Goal: Entertainment & Leisure: Consume media (video, audio)

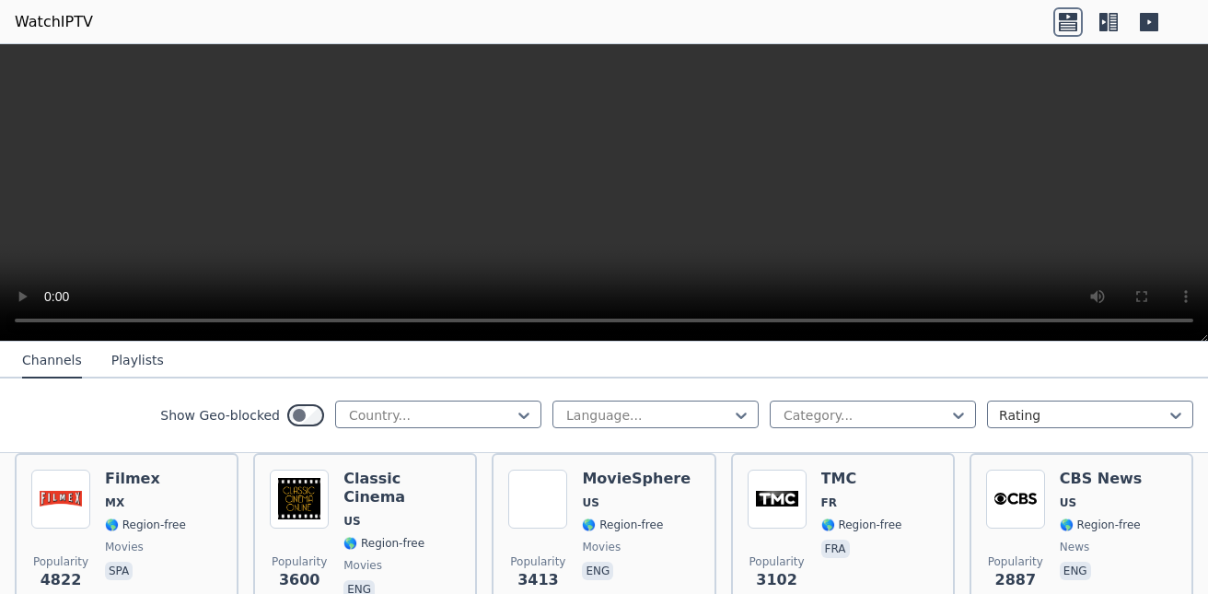
scroll to position [368, 0]
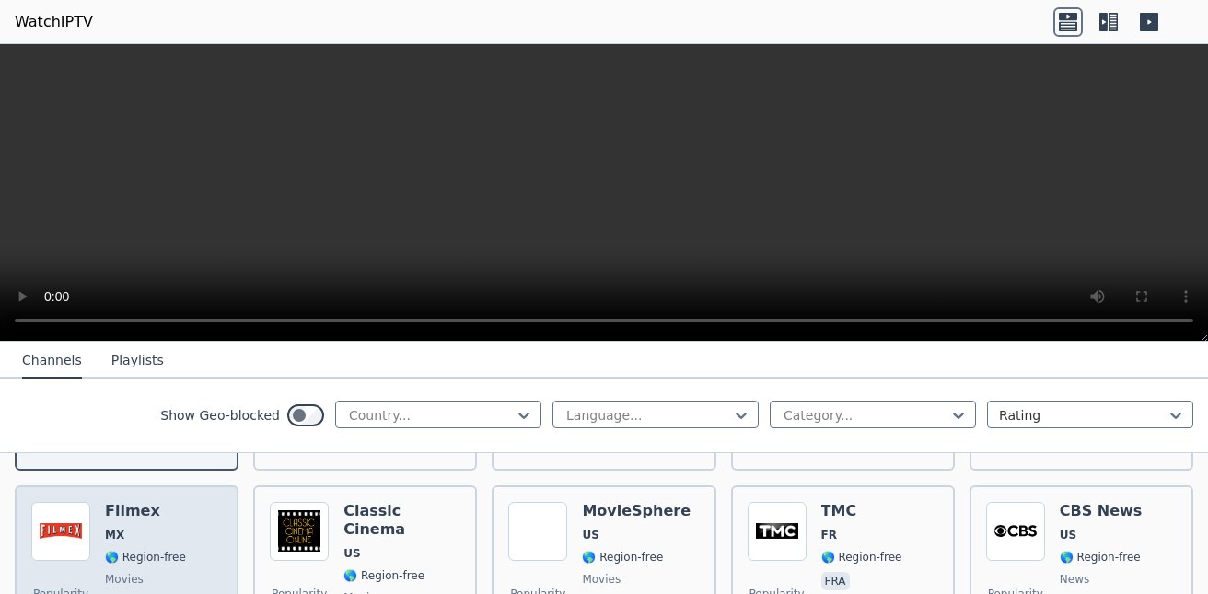
click at [102, 531] on div "Popularity 4822 Filmex MX 🌎 Region-free movies spa" at bounding box center [126, 568] width 191 height 133
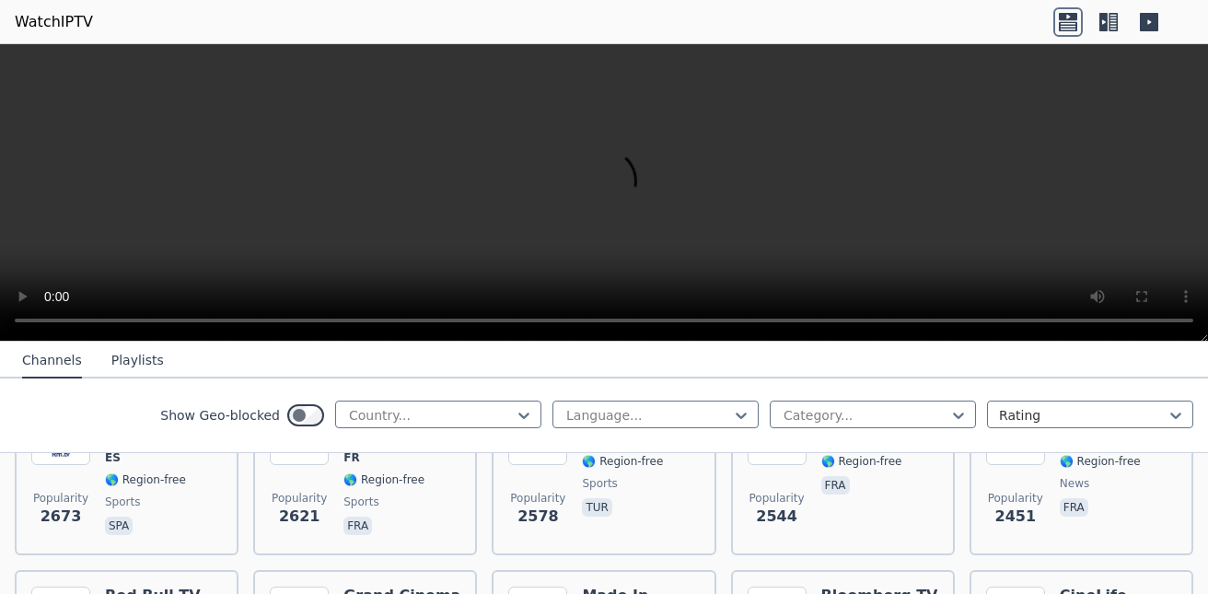
scroll to position [736, 0]
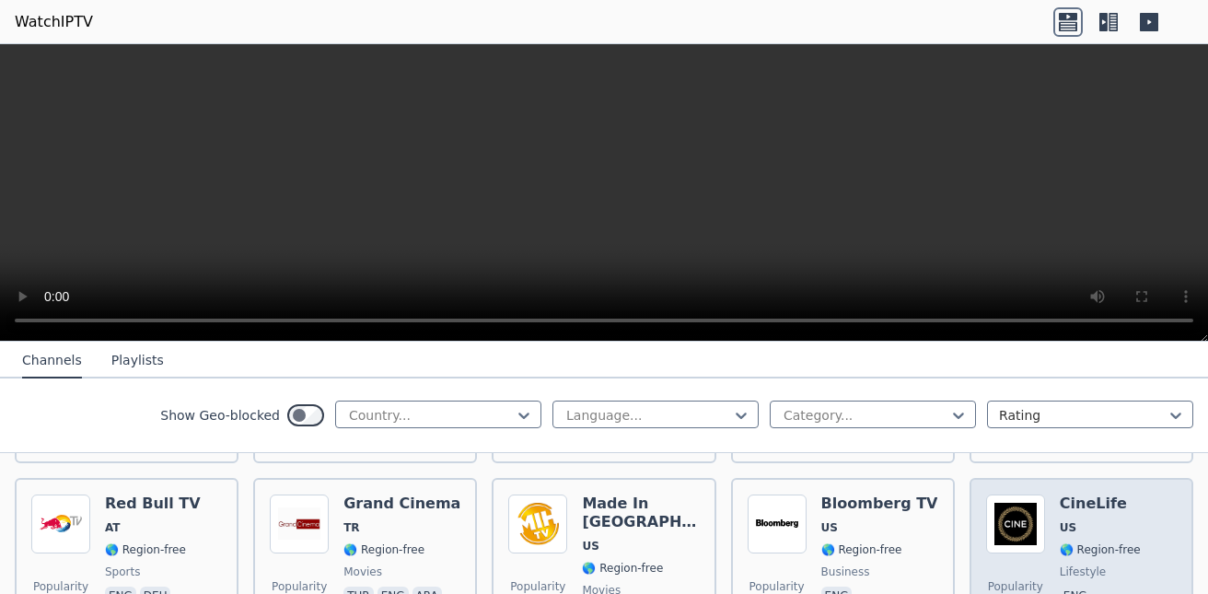
click at [1017, 515] on img at bounding box center [1015, 523] width 59 height 59
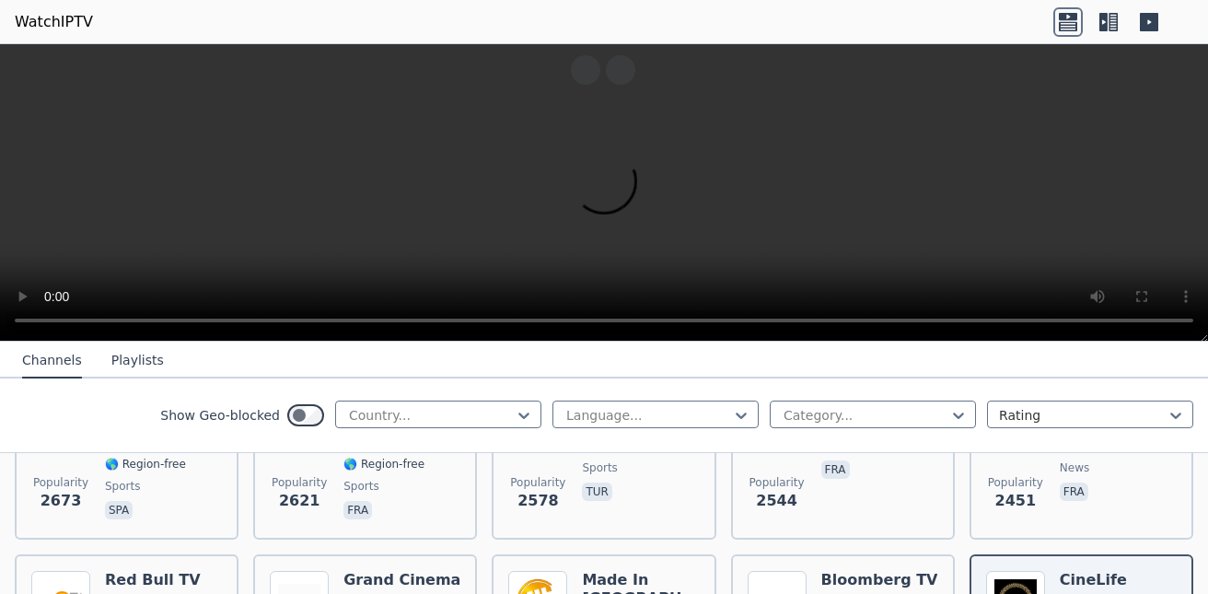
scroll to position [644, 0]
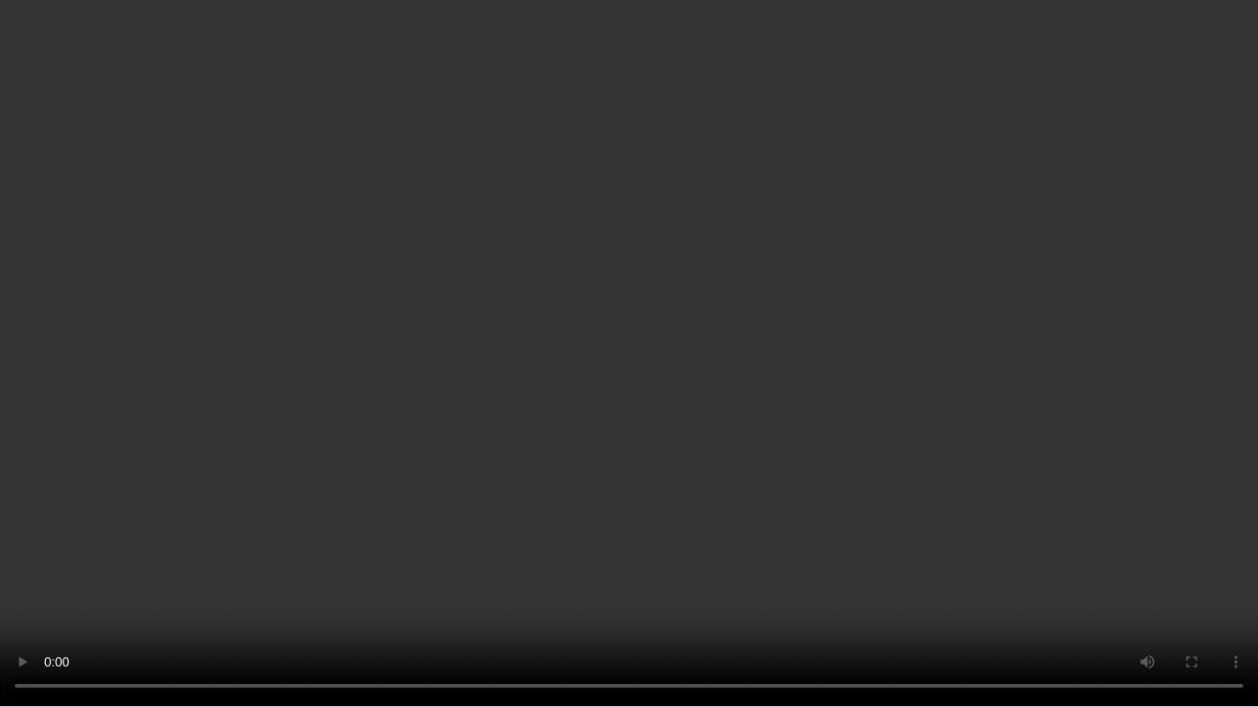
click at [1005, 353] on video at bounding box center [629, 353] width 1258 height 707
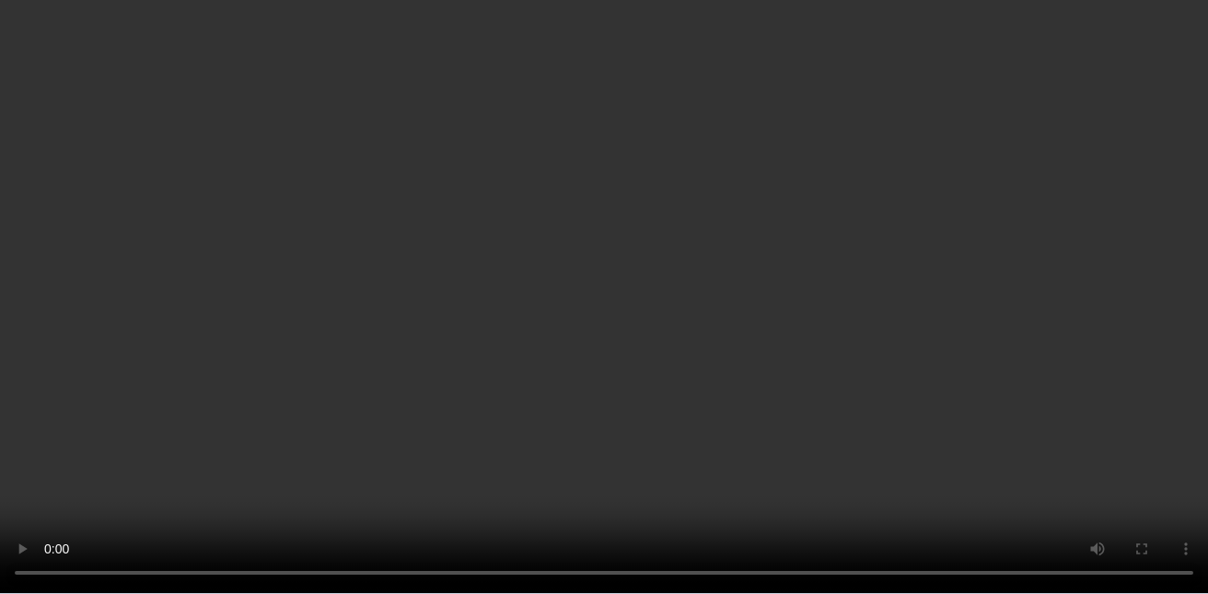
scroll to position [0, 0]
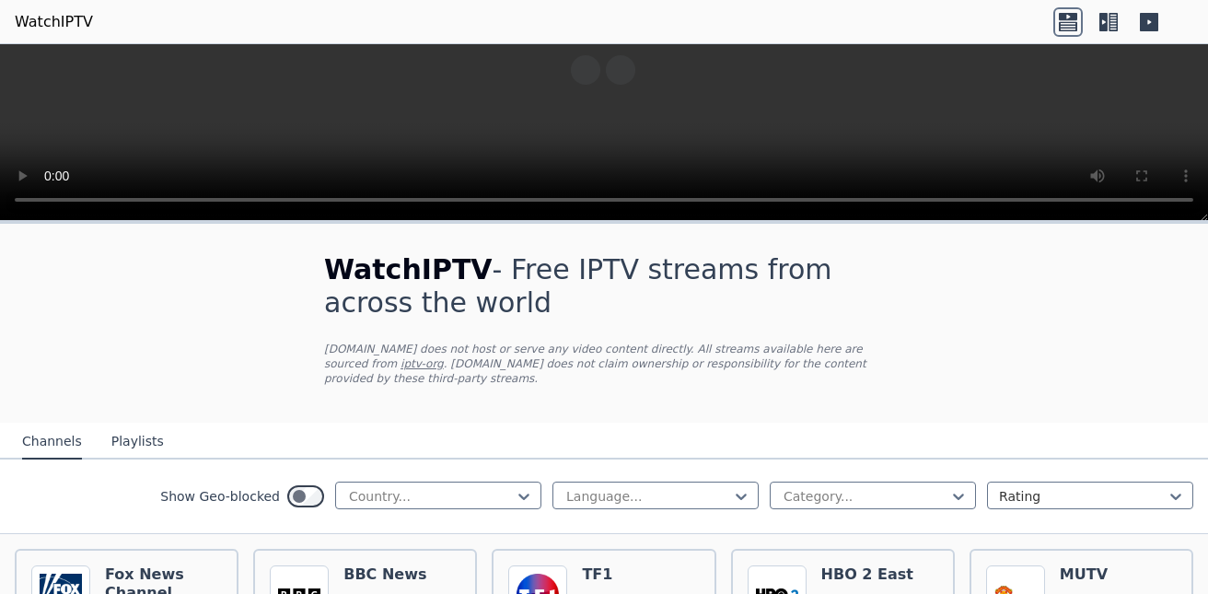
click at [676, 115] on video at bounding box center [604, 132] width 1208 height 177
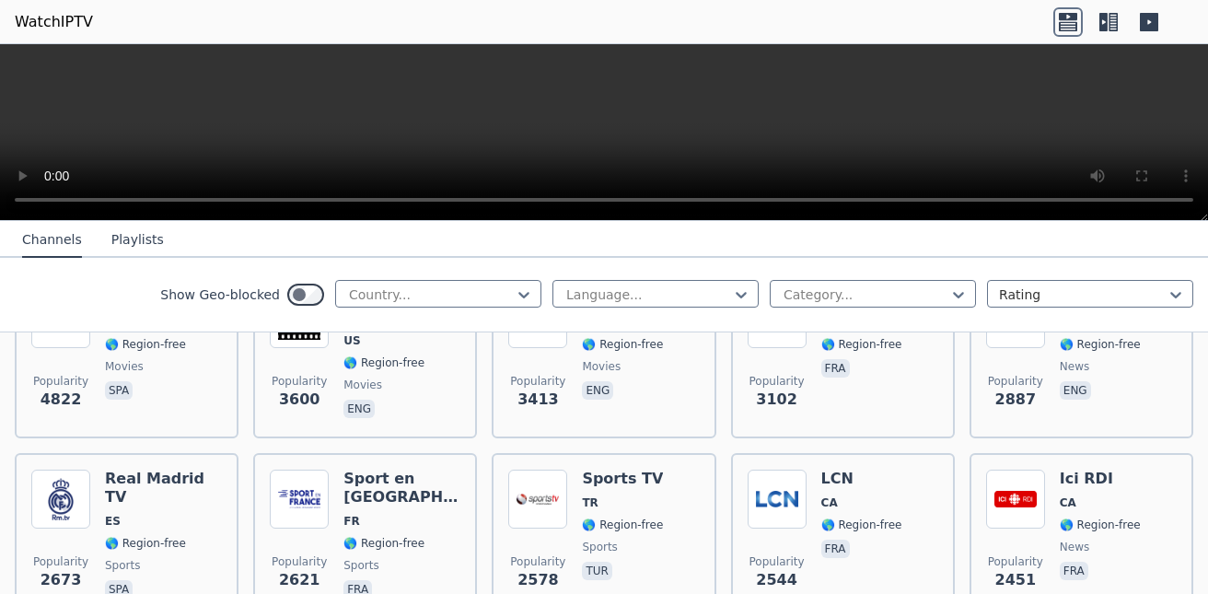
scroll to position [276, 0]
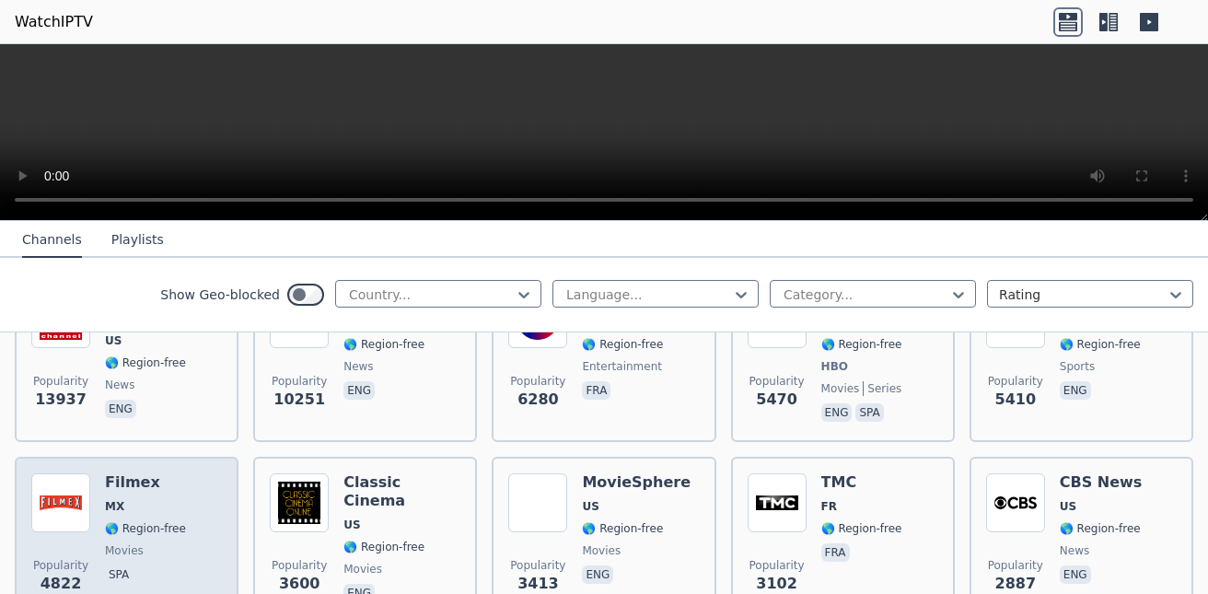
click at [169, 525] on div "Filmex MX 🌎 Region-free movies spa" at bounding box center [145, 539] width 81 height 133
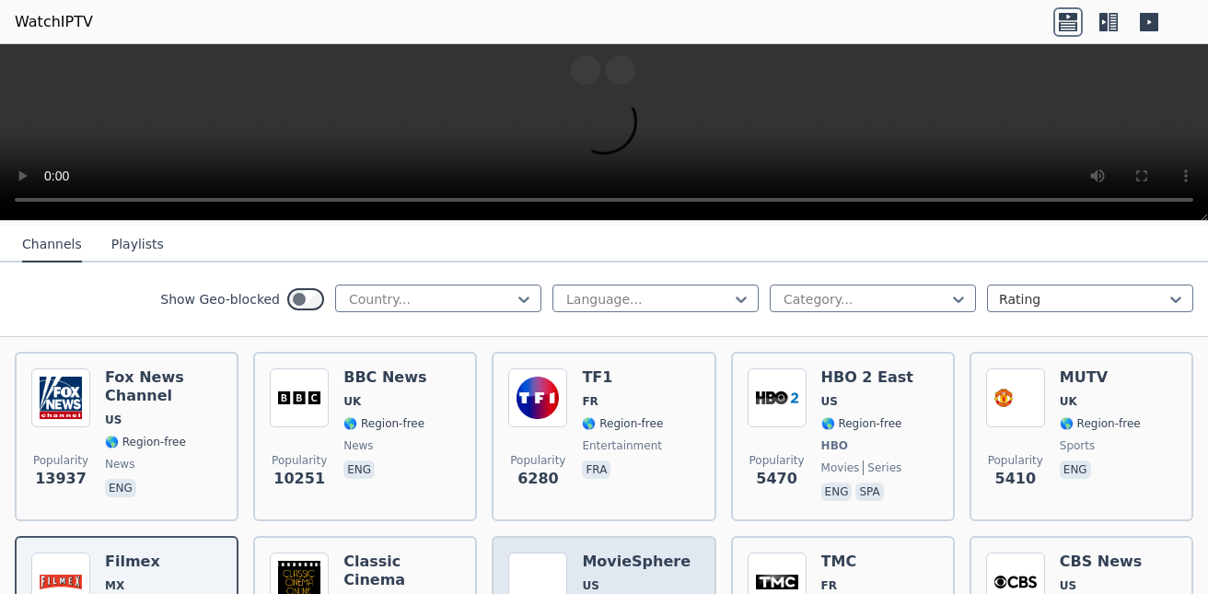
scroll to position [184, 0]
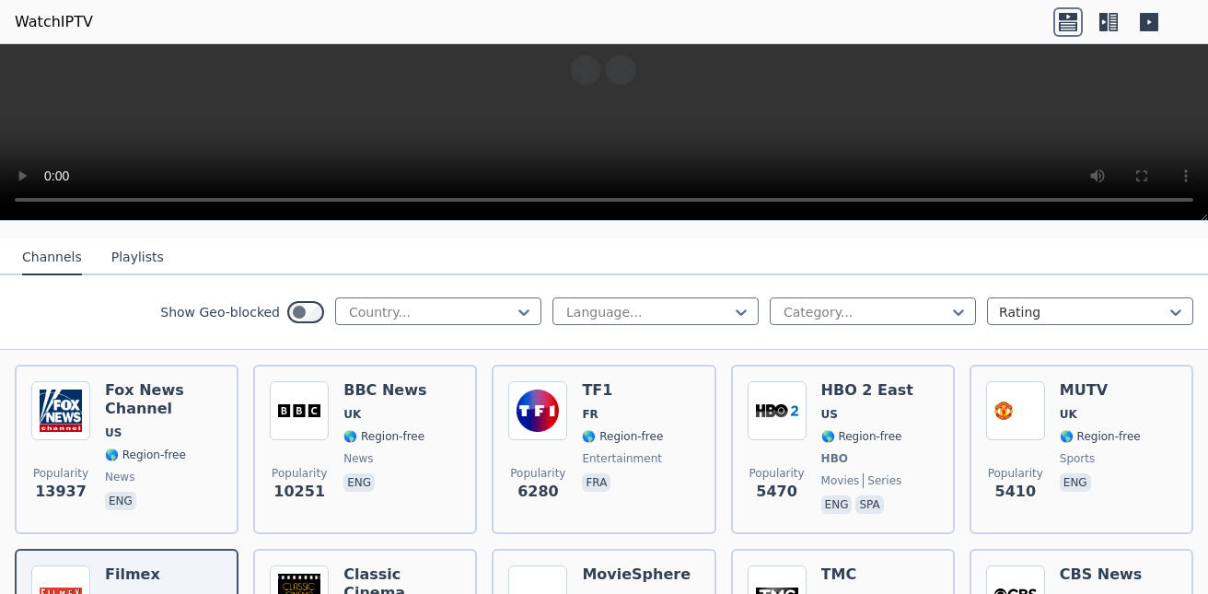
click at [634, 147] on video at bounding box center [604, 132] width 1208 height 177
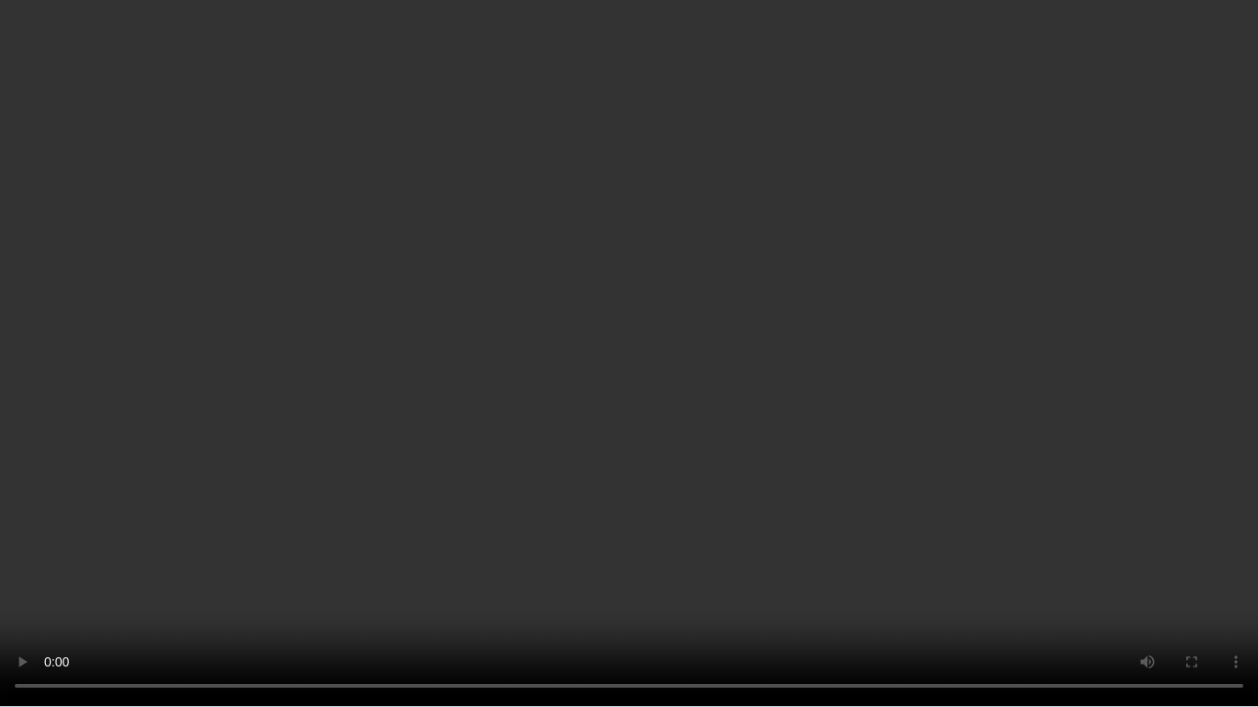
click at [983, 561] on video at bounding box center [629, 353] width 1258 height 707
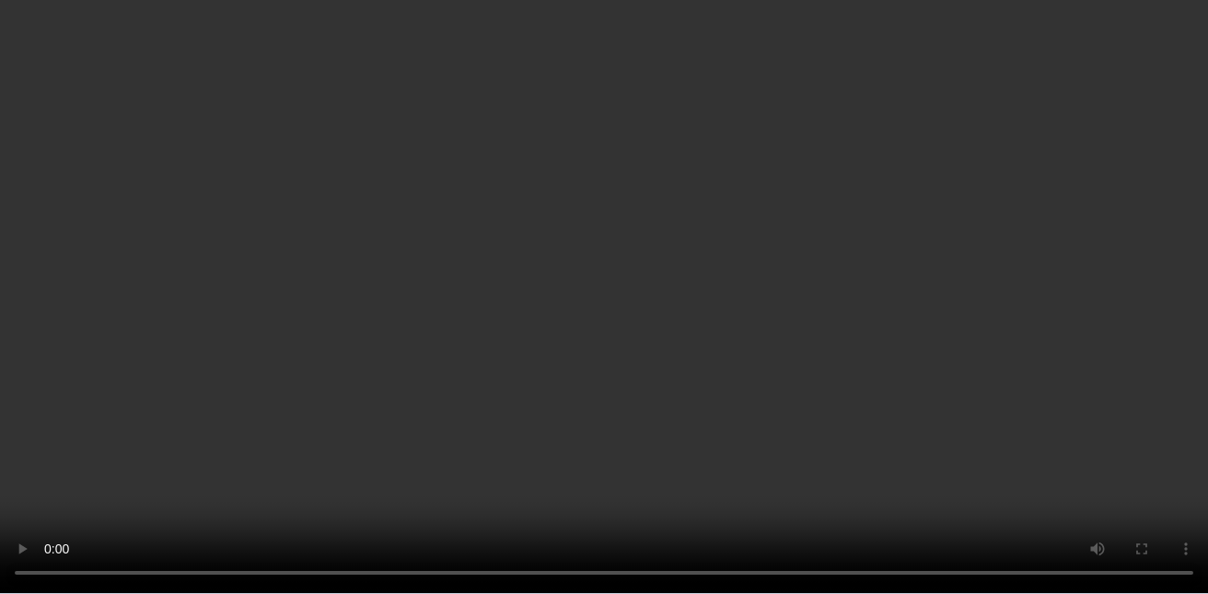
scroll to position [736, 0]
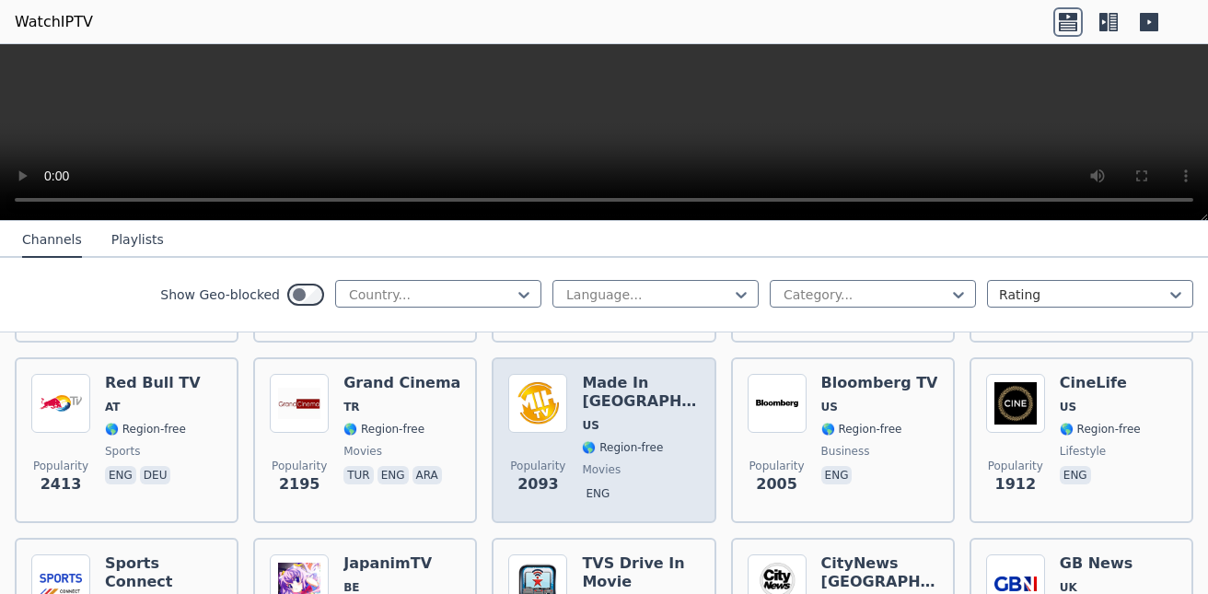
click at [609, 440] on span "🌎 Region-free" at bounding box center [622, 447] width 81 height 15
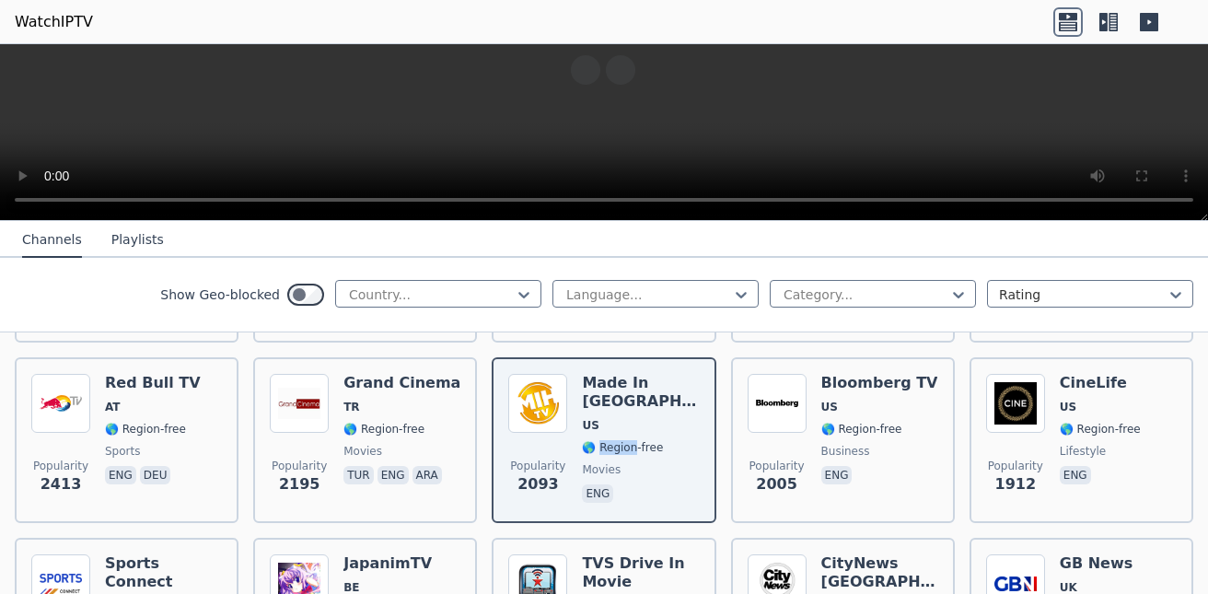
click at [965, 141] on video at bounding box center [604, 132] width 1208 height 177
click at [573, 137] on video at bounding box center [604, 132] width 1208 height 177
click at [967, 58] on video at bounding box center [604, 132] width 1208 height 177
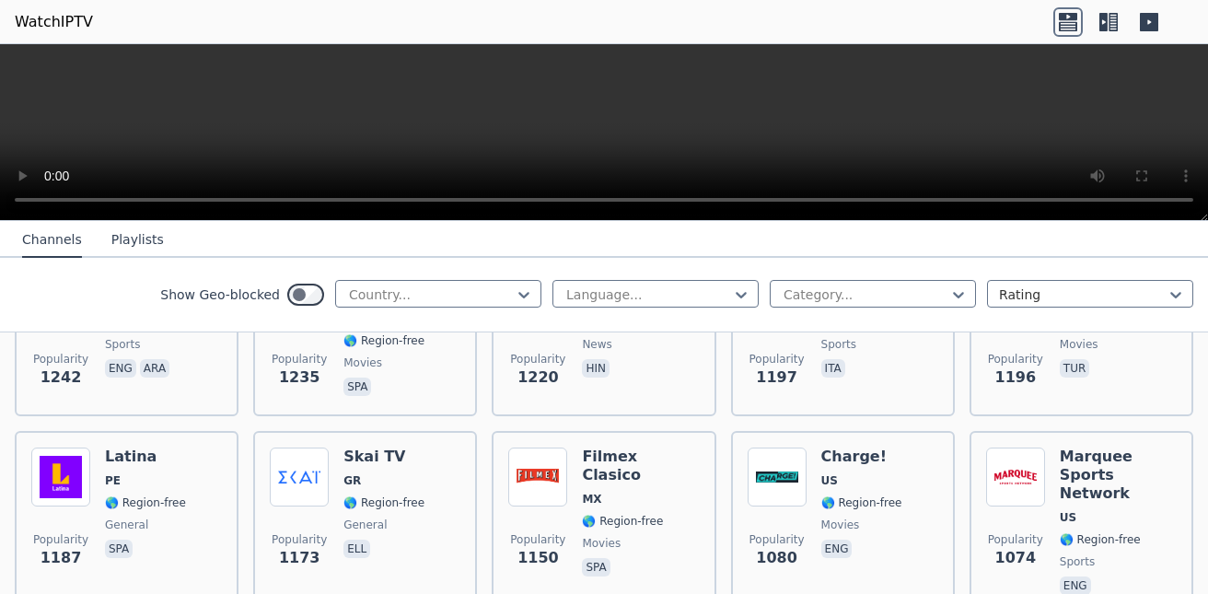
scroll to position [1841, 0]
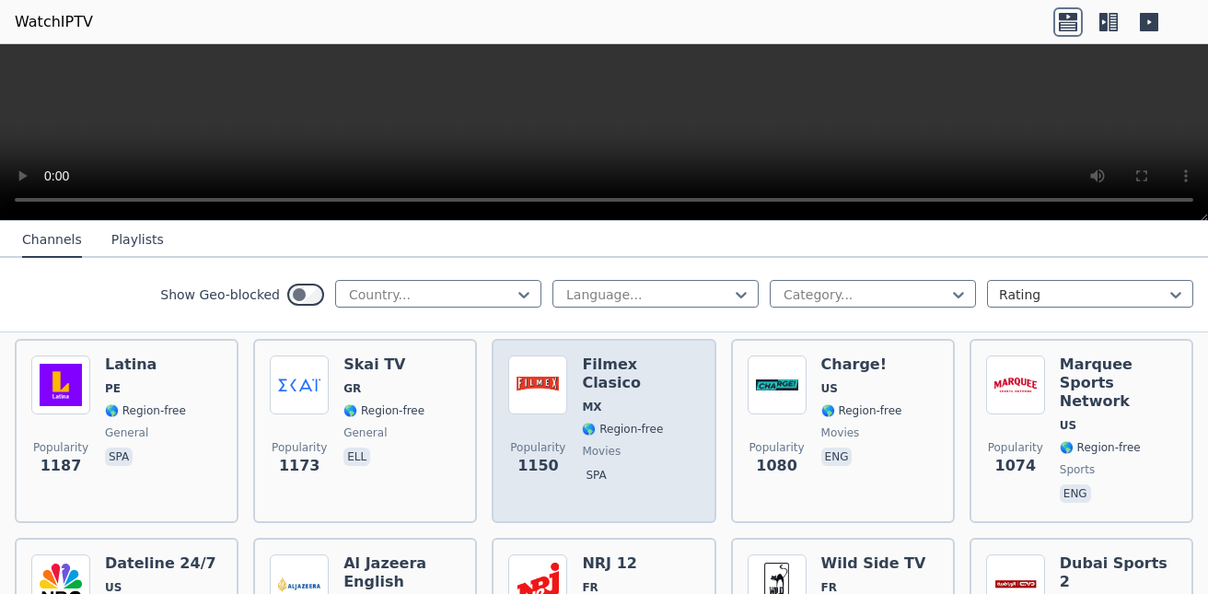
click at [570, 405] on div "Popularity 1150 Filmex Clasico MX 🌎 Region-free movies spa" at bounding box center [603, 430] width 191 height 151
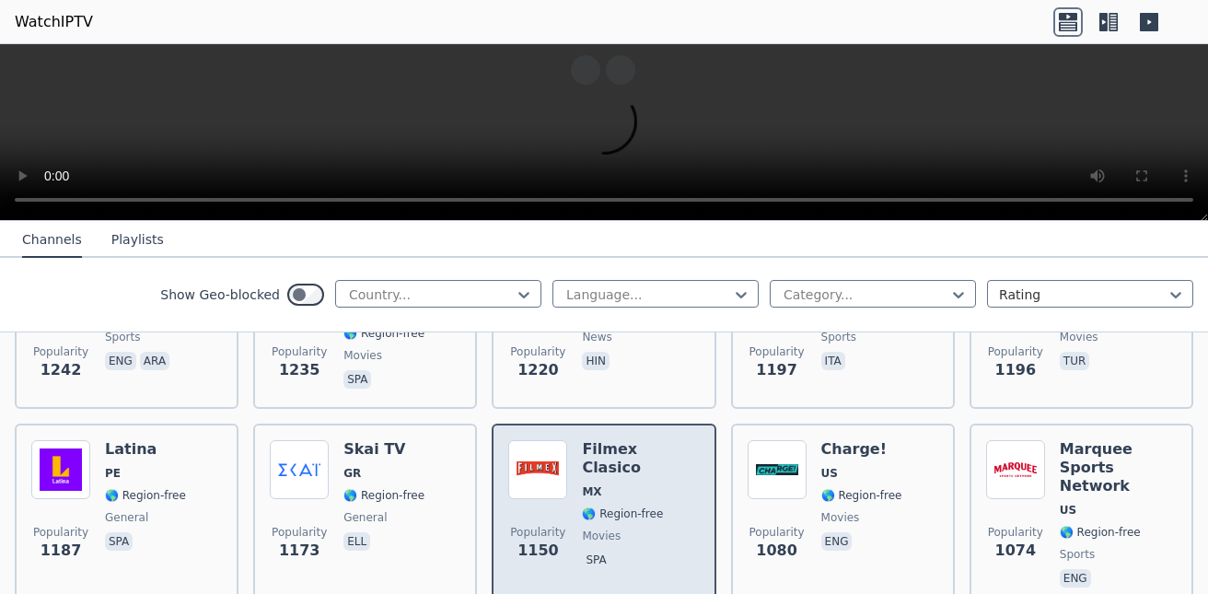
scroll to position [1749, 0]
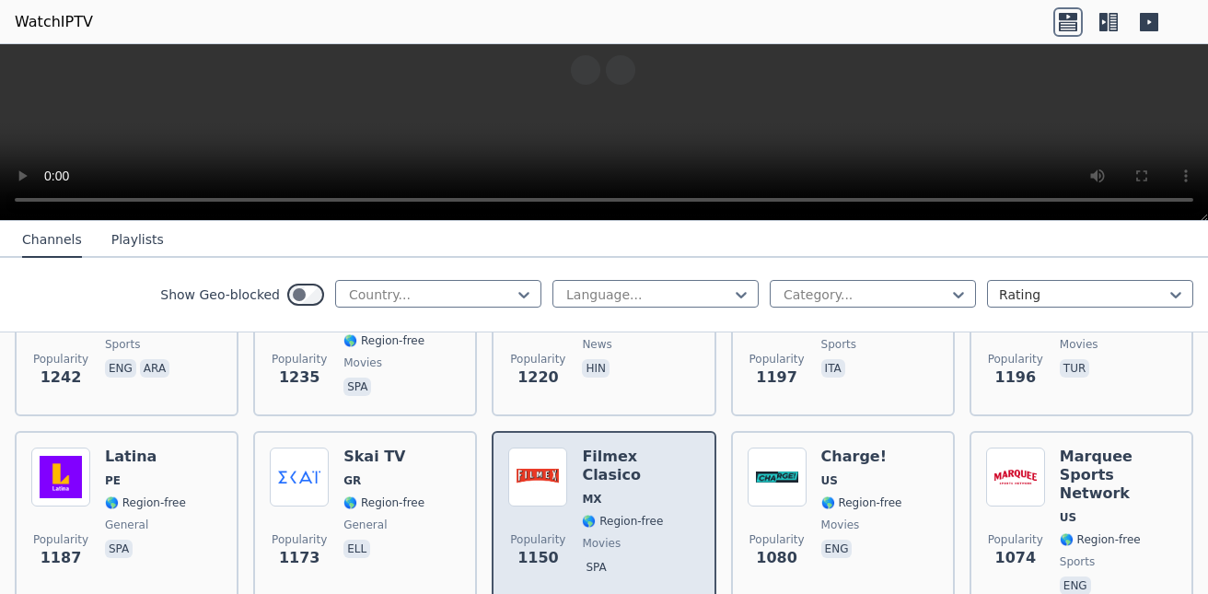
click at [637, 447] on h6 "Filmex Clasico" at bounding box center [640, 465] width 117 height 37
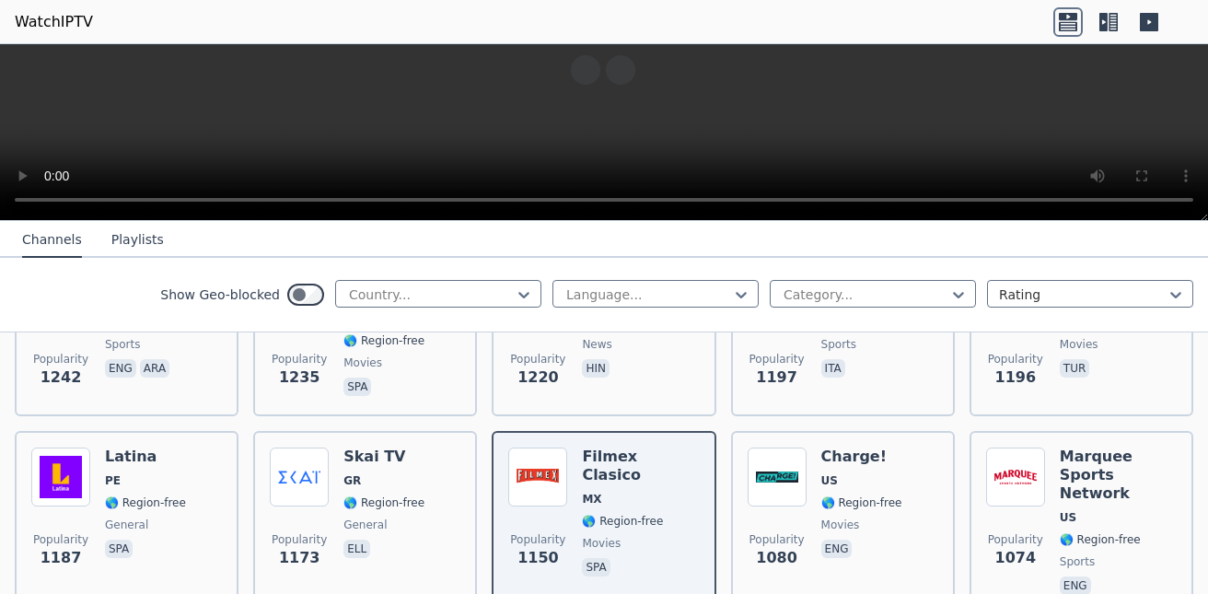
click at [666, 153] on video at bounding box center [604, 132] width 1208 height 177
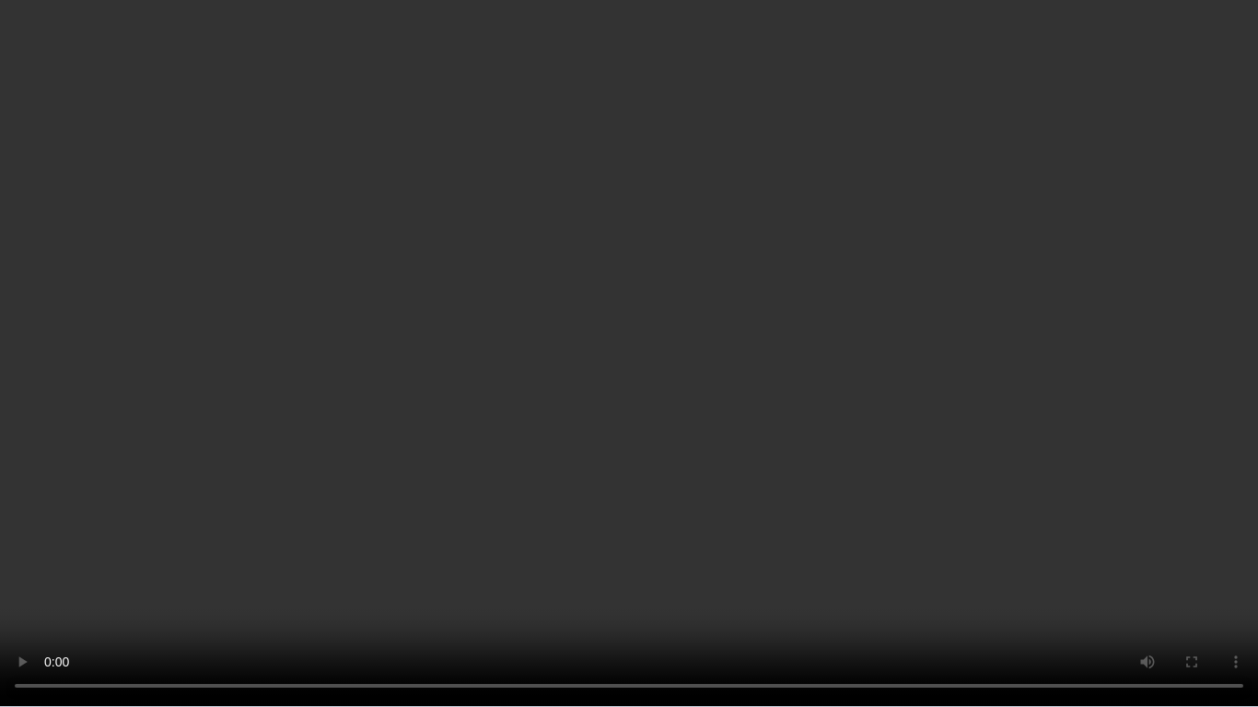
click at [778, 284] on video at bounding box center [629, 353] width 1258 height 707
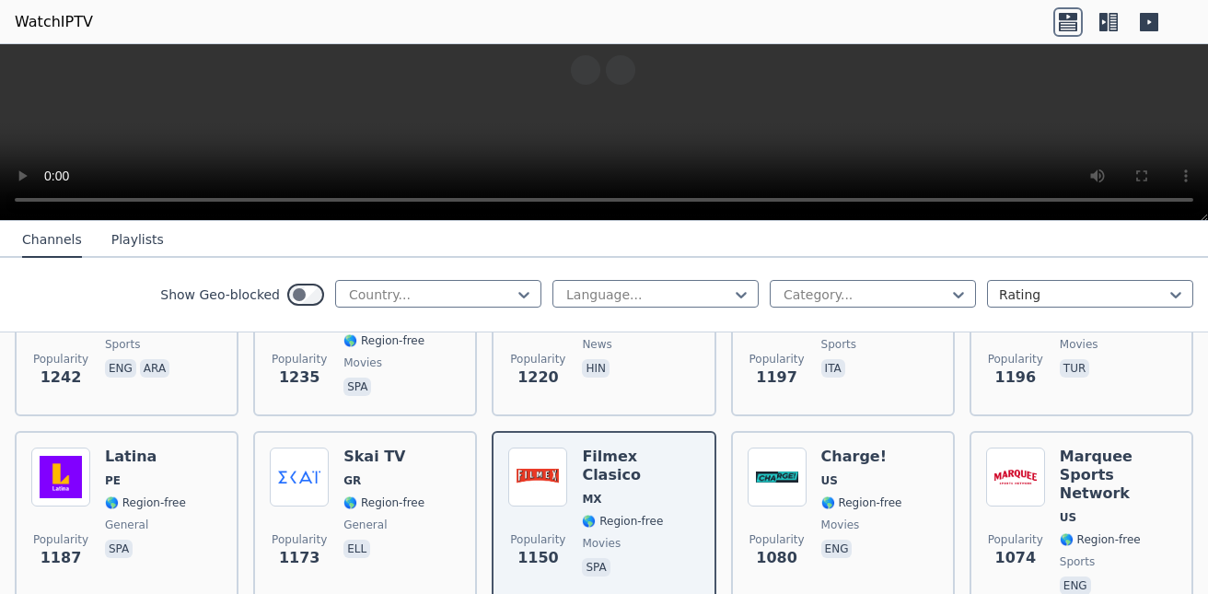
click at [631, 145] on video at bounding box center [604, 132] width 1208 height 177
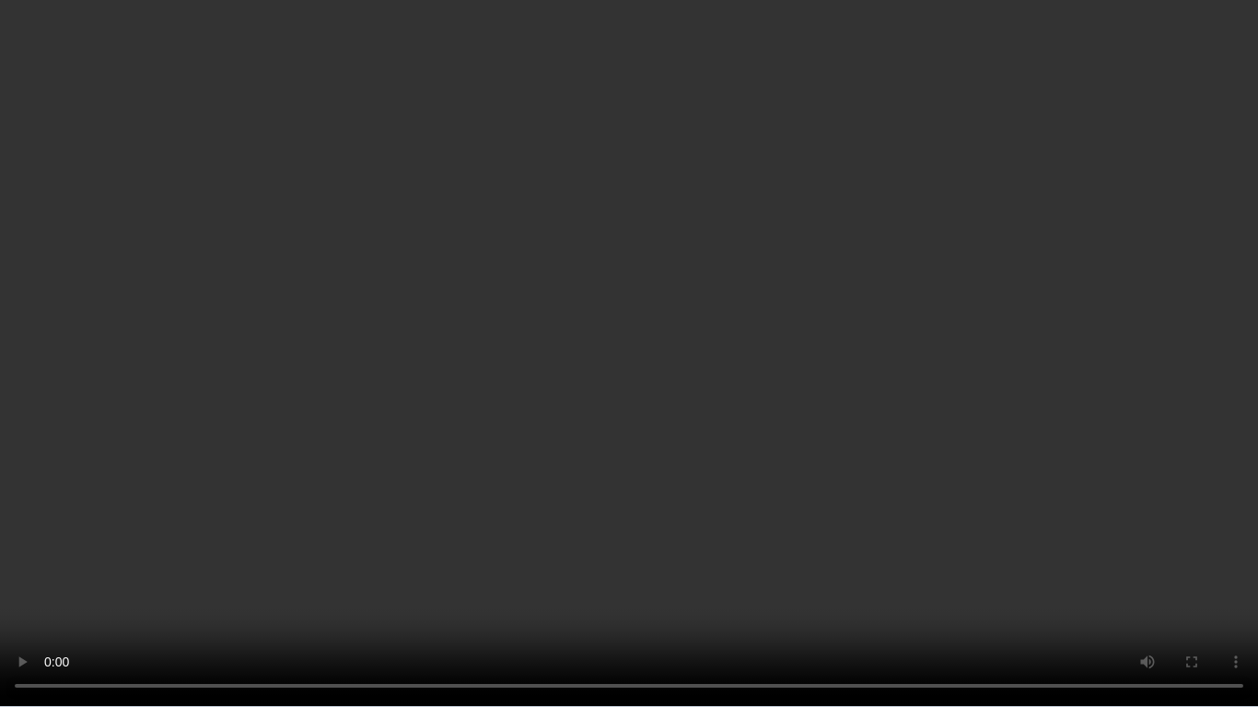
click at [1152, 548] on video at bounding box center [629, 353] width 1258 height 707
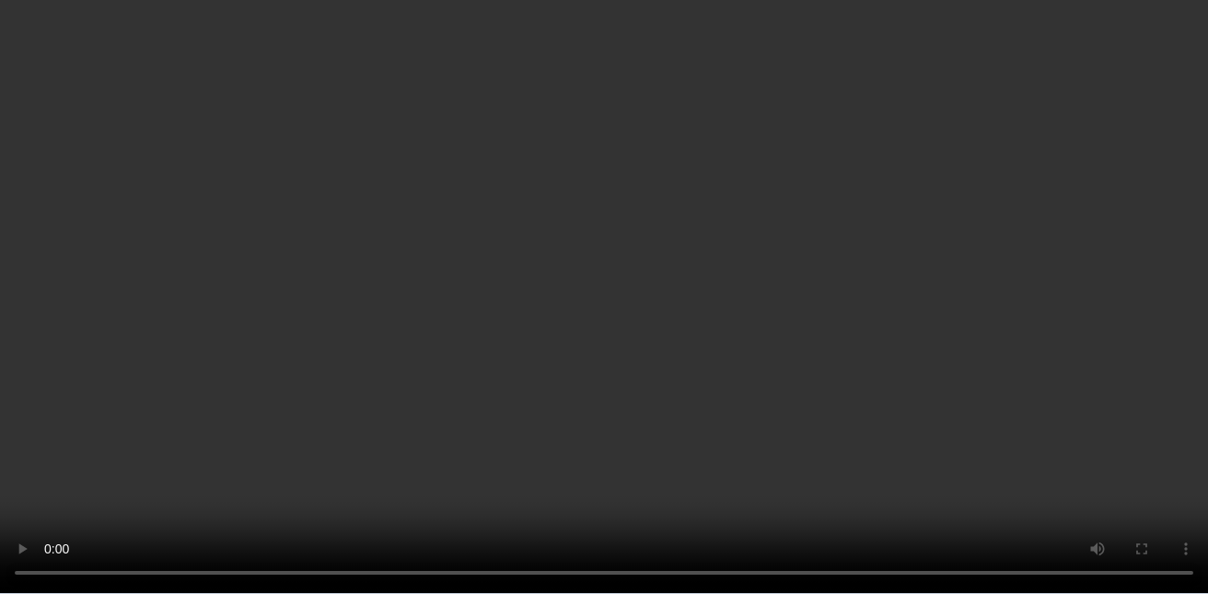
scroll to position [2946, 0]
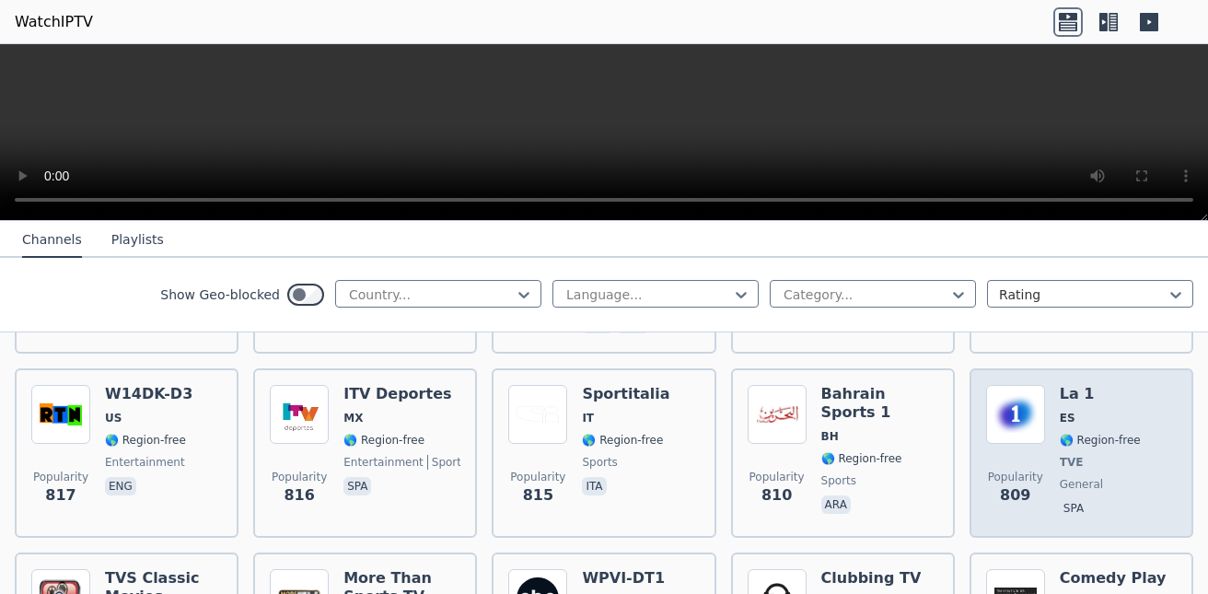
click at [1108, 477] on span "general" at bounding box center [1100, 484] width 81 height 15
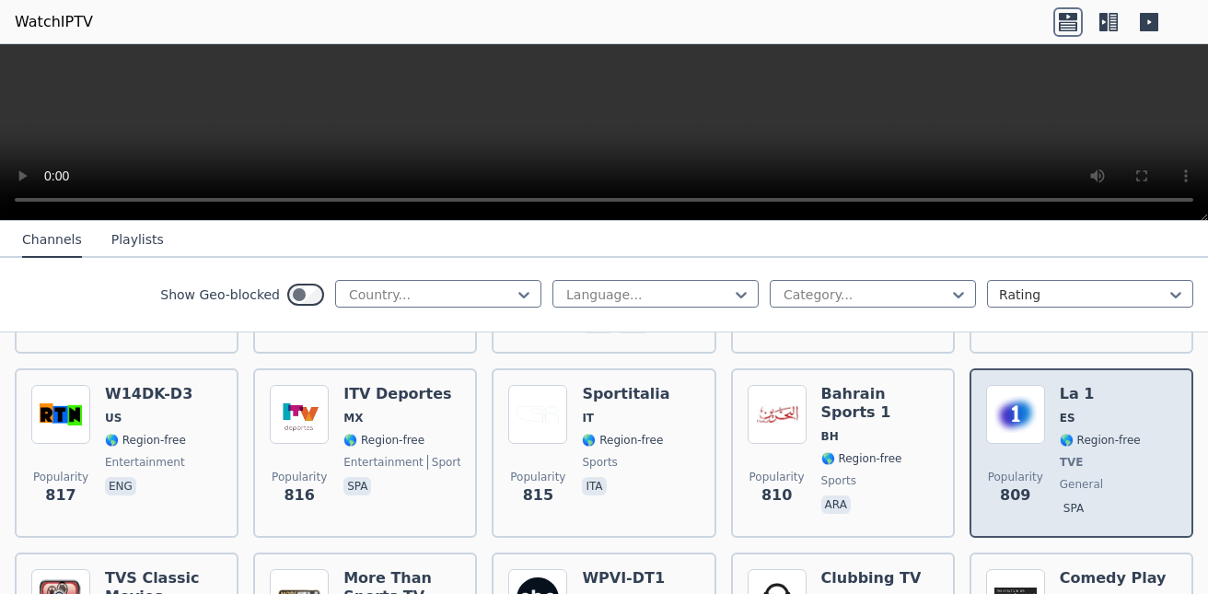
click at [1002, 470] on span "Popularity" at bounding box center [1015, 477] width 55 height 15
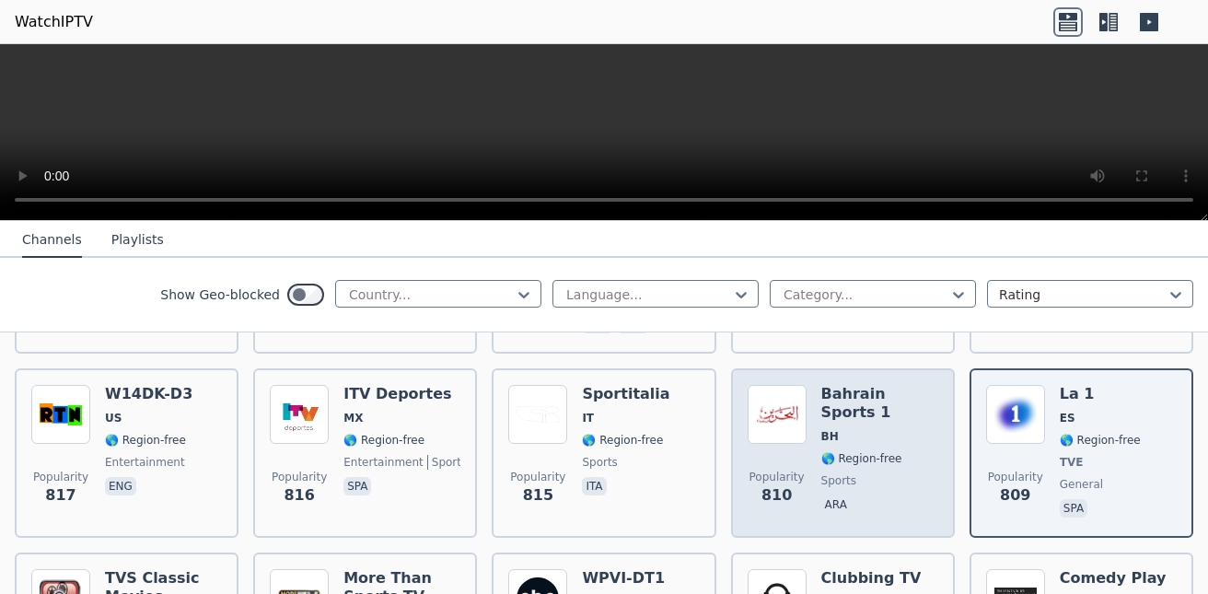
scroll to position [3038, 0]
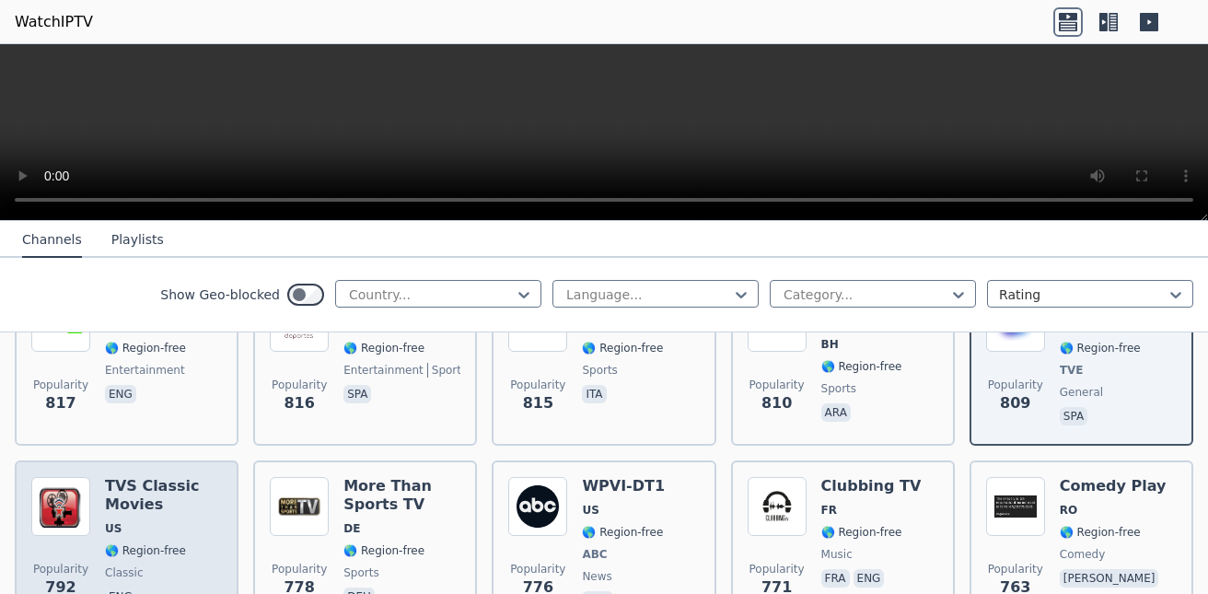
click at [117, 543] on span "🌎 Region-free" at bounding box center [145, 550] width 81 height 15
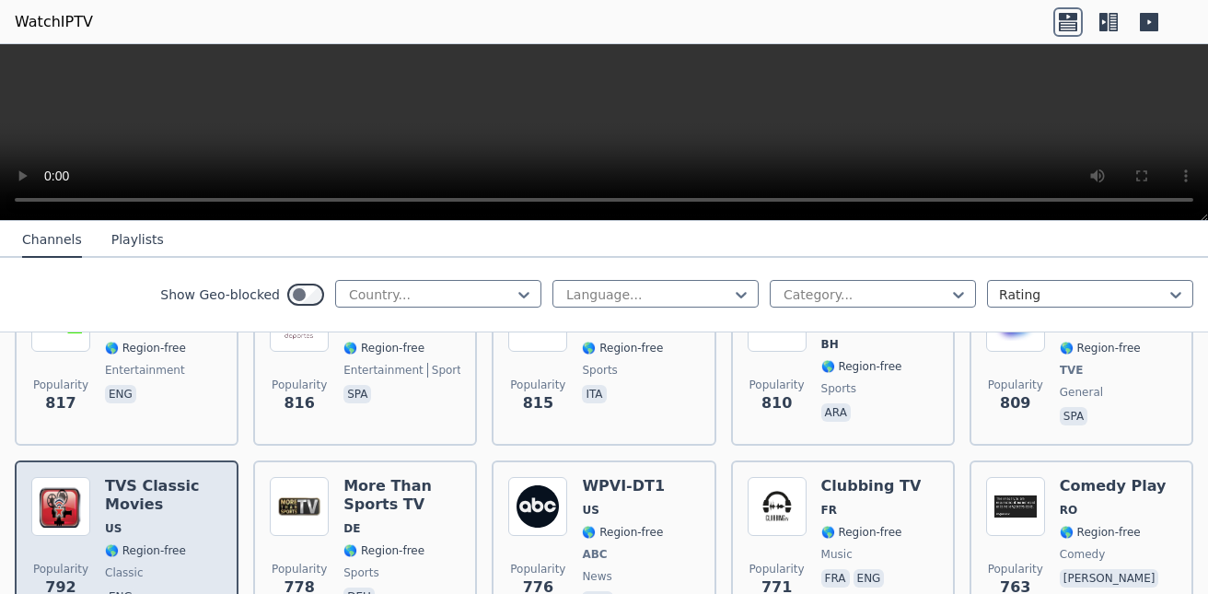
click at [127, 521] on span "US" at bounding box center [163, 528] width 117 height 15
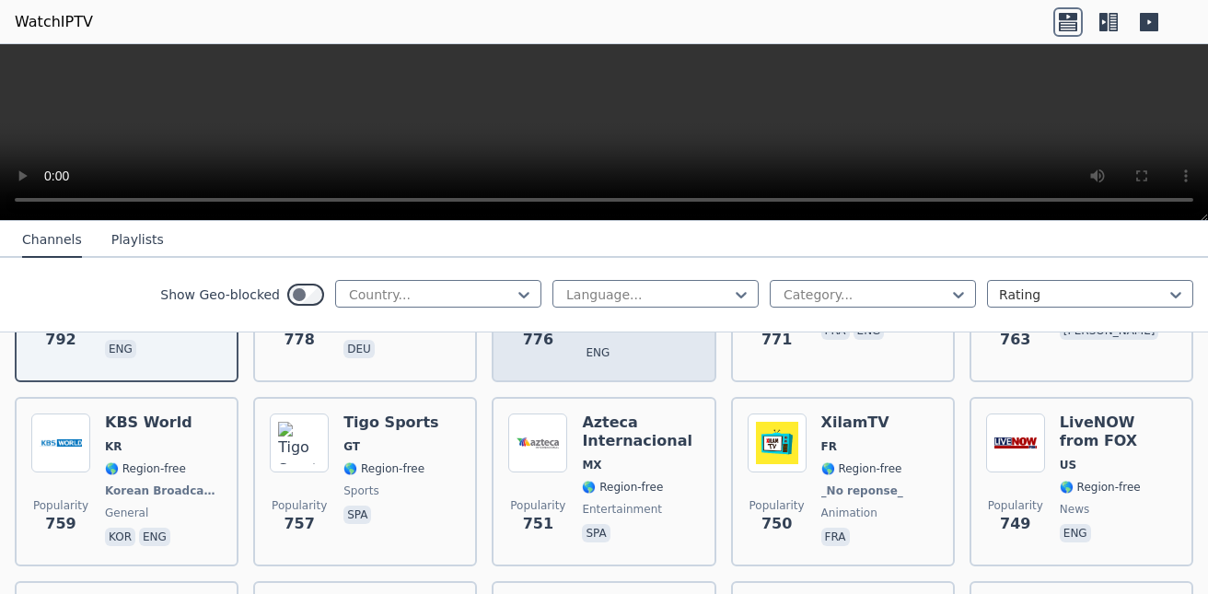
scroll to position [3314, 0]
